Goal: Task Accomplishment & Management: Use online tool/utility

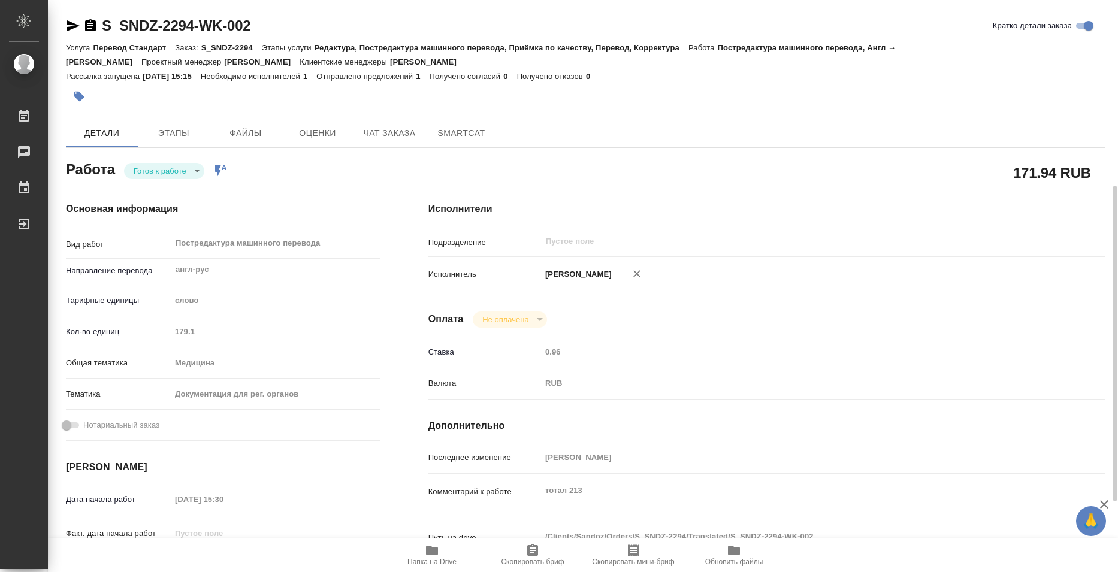
scroll to position [120, 0]
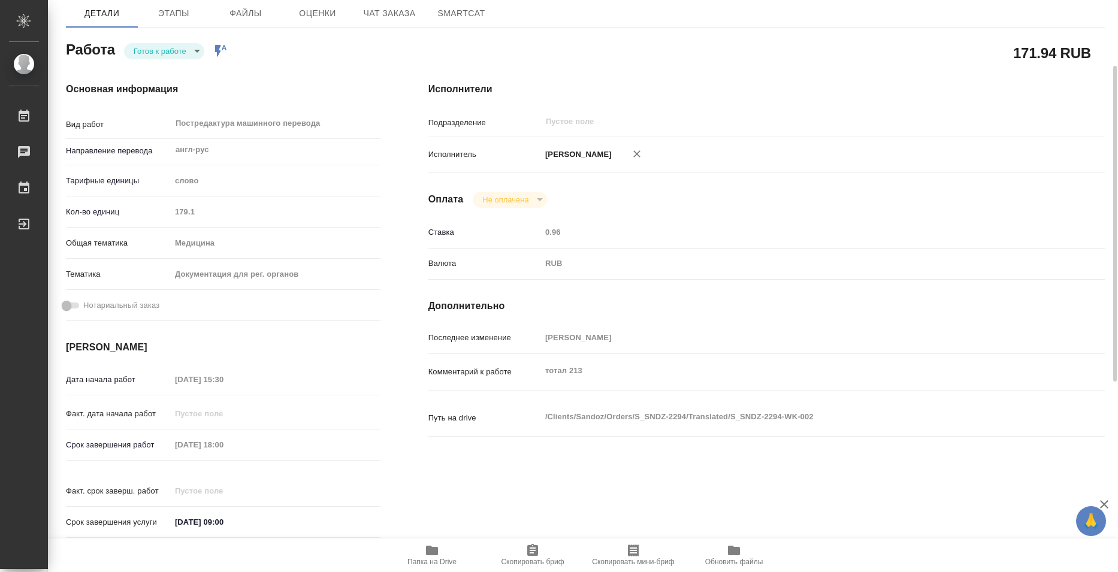
click at [436, 553] on icon "button" at bounding box center [432, 551] width 12 height 10
click at [186, 47] on body "🙏 .cls-1 fill:#fff; AWATERA Bazyuk [PERSON_NAME] 0 Чаты График Выйти S_SNDZ-229…" at bounding box center [559, 286] width 1118 height 572
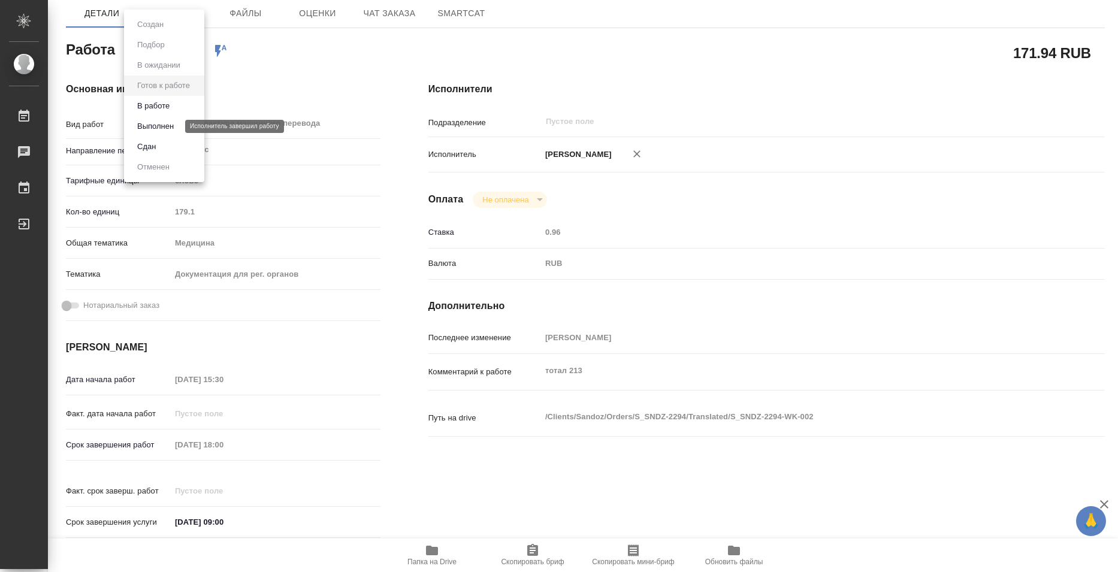
click at [152, 123] on button "Выполнен" at bounding box center [156, 126] width 44 height 13
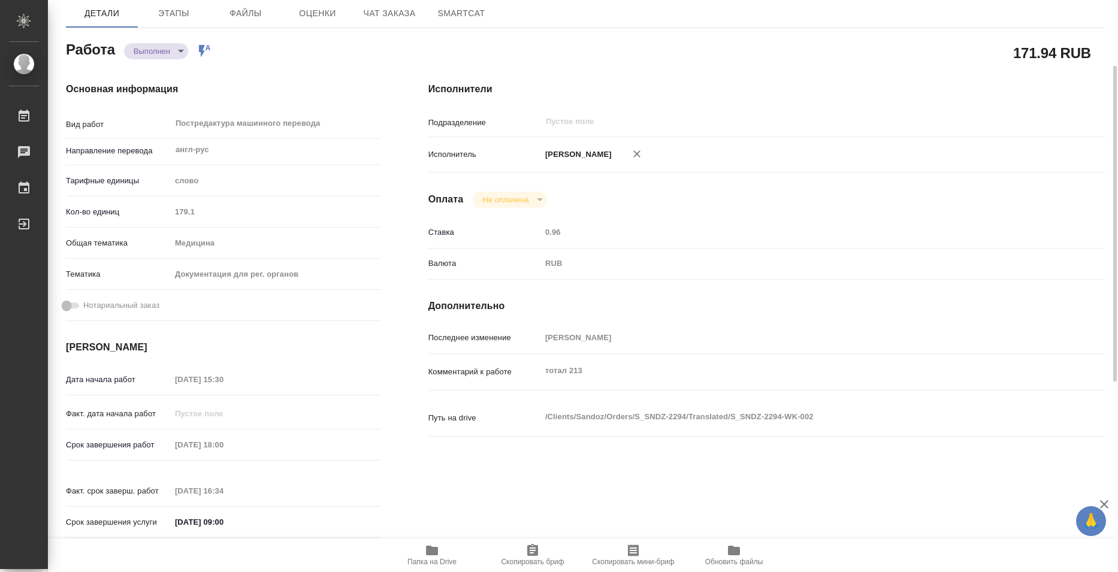
type textarea "x"
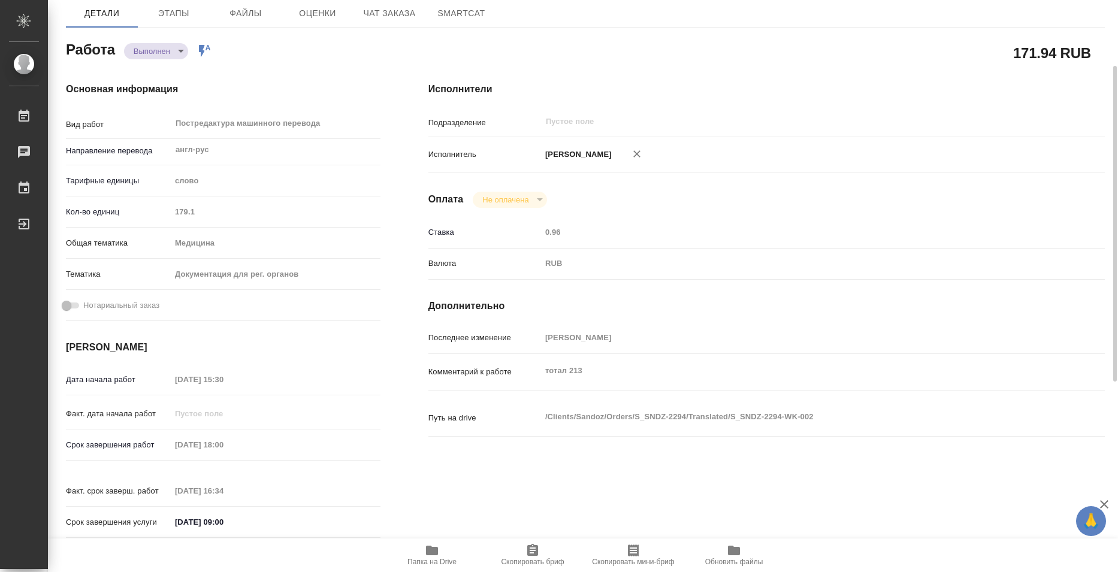
type textarea "x"
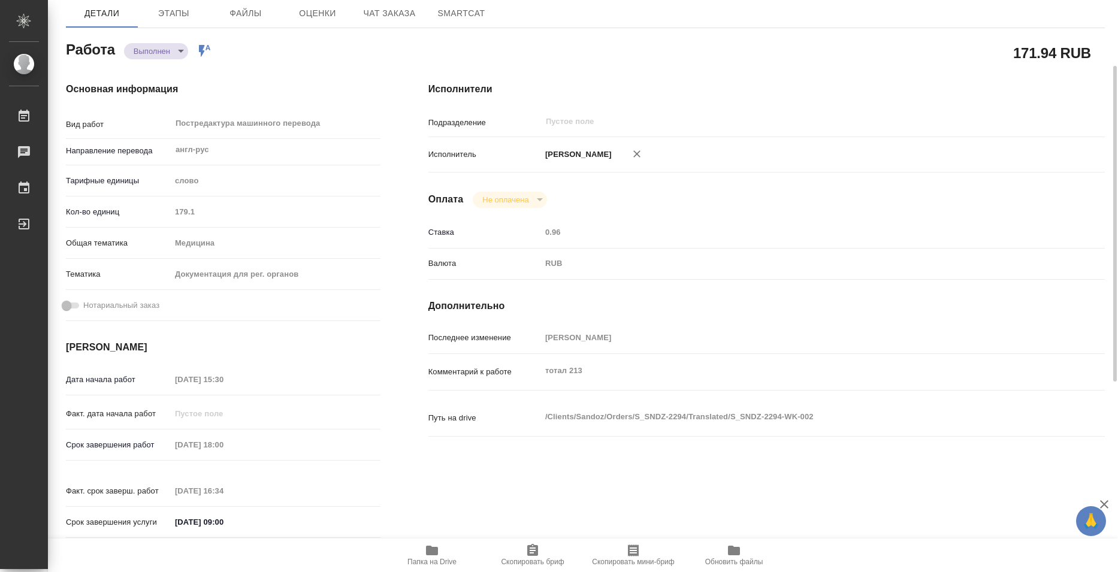
type textarea "x"
